Goal: Task Accomplishment & Management: Use online tool/utility

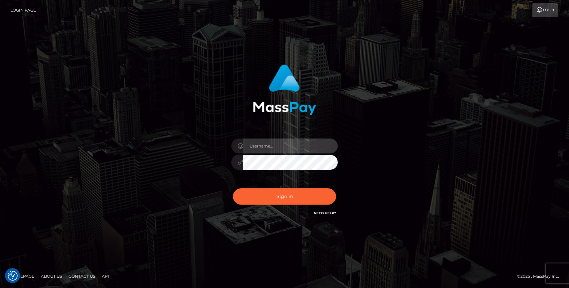
type input "grace.rush"
click at [260, 205] on div "Sign in Need Help?" at bounding box center [284, 200] width 116 height 30
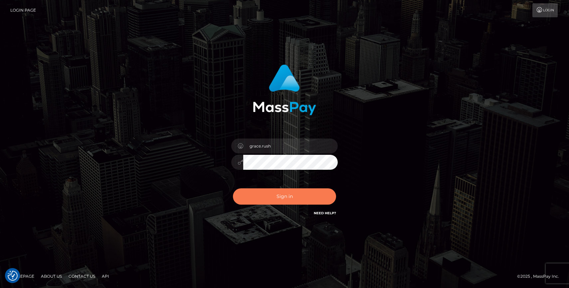
click at [268, 194] on button "Sign in" at bounding box center [284, 197] width 103 height 16
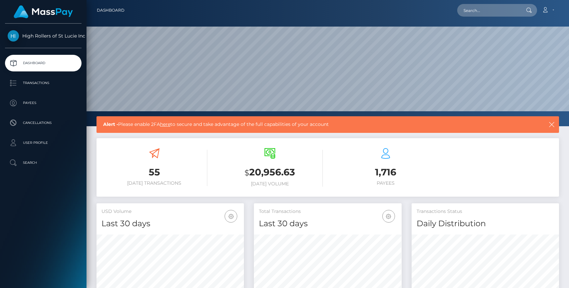
scroll to position [118, 147]
click at [55, 80] on p "Transactions" at bounding box center [43, 83] width 71 height 10
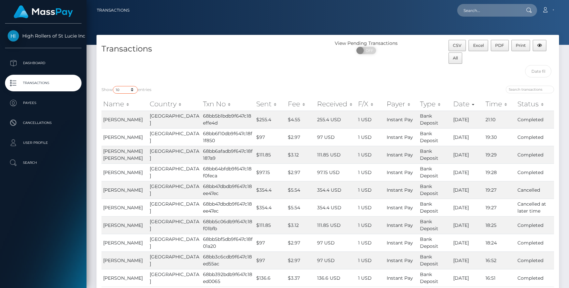
click at [132, 88] on select "10 25 50 100 250 500 1,000 3,500" at bounding box center [125, 90] width 25 height 8
select select "3500"
click at [113, 86] on select "10 25 50 100 250 500 1,000 3,500" at bounding box center [125, 90] width 25 height 8
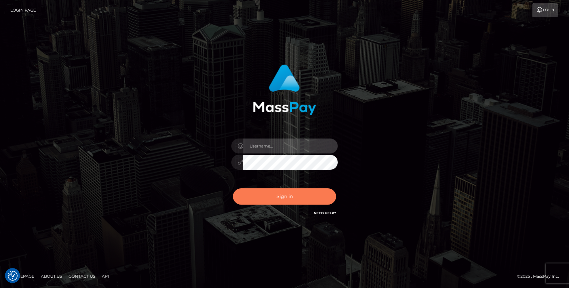
type input "grace.rush"
click at [260, 198] on button "Sign in" at bounding box center [284, 197] width 103 height 16
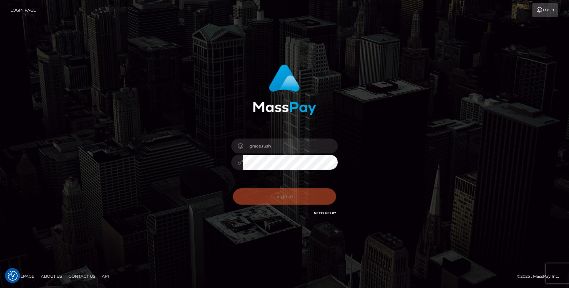
click at [264, 197] on div "Sign in Need Help?" at bounding box center [284, 200] width 116 height 30
click at [271, 203] on div "Sign in Need Help?" at bounding box center [284, 200] width 116 height 30
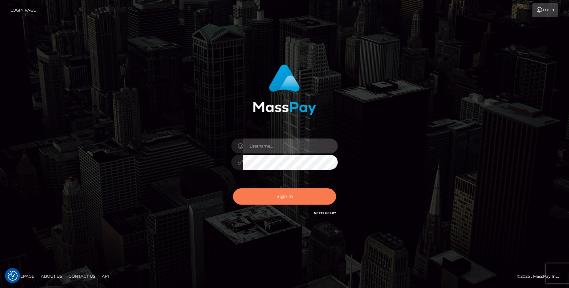
type input "grace.rush"
click at [255, 190] on button "Sign in" at bounding box center [284, 197] width 103 height 16
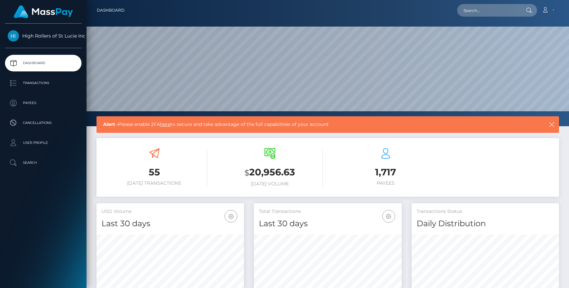
scroll to position [118, 147]
click at [36, 90] on link "Transactions" at bounding box center [43, 83] width 77 height 17
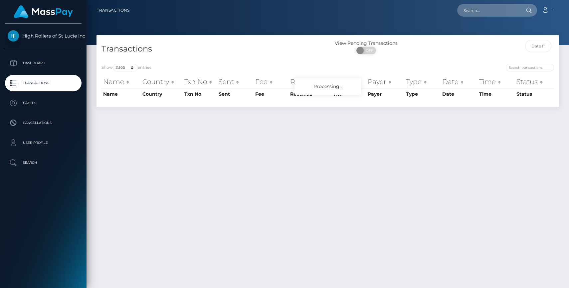
select select "3500"
click at [131, 67] on select "10 25 50 100 250 500 1,000 3,500" at bounding box center [125, 68] width 25 height 8
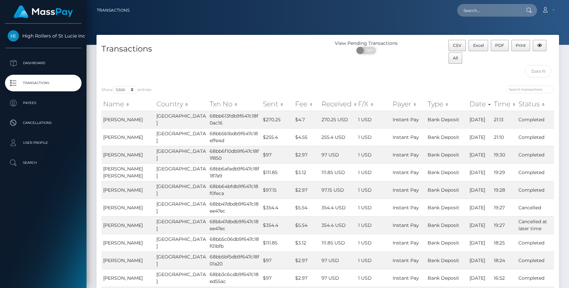
scroll to position [2232, 0]
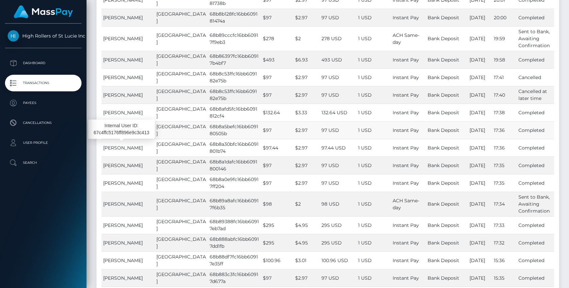
click at [126, 133] on span "[PERSON_NAME]" at bounding box center [123, 130] width 40 height 6
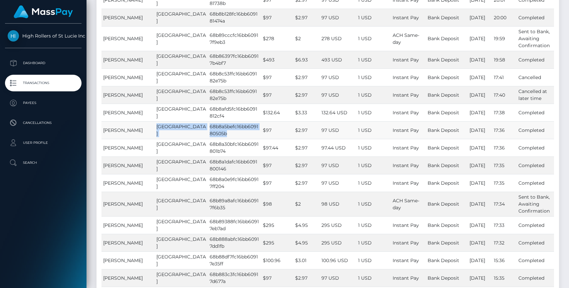
drag, startPoint x: 208, startPoint y: 146, endPoint x: 185, endPoint y: 141, distance: 23.9
click at [184, 139] on tr "[PERSON_NAME] [GEOGRAPHIC_DATA] 68b8a5befc16bb609180505b $97 $2.97 97 USD 1 USD…" at bounding box center [327, 130] width 453 height 18
copy tr "68b8a5befc16bb609180505b"
